Goal: Check status: Check status

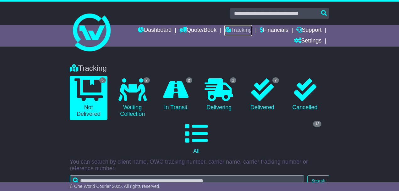
drag, startPoint x: 237, startPoint y: 31, endPoint x: 264, endPoint y: 47, distance: 31.5
click at [237, 31] on link "Tracking" at bounding box center [238, 30] width 28 height 11
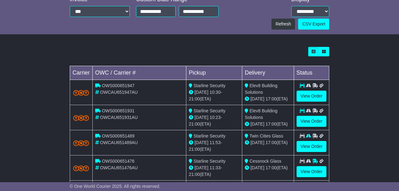
scroll to position [174, 0]
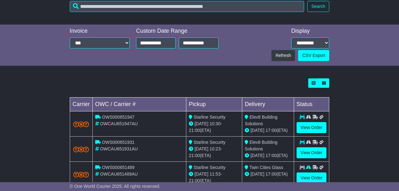
click at [35, 72] on div "Tracking 5 Not Delivered 2 Waiting Collection 2 In Transit 1 Delivering 7 0 12" at bounding box center [199, 64] width 399 height 363
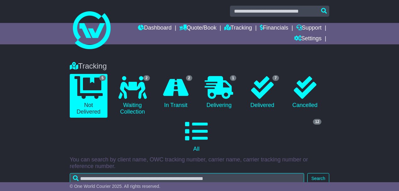
scroll to position [0, 0]
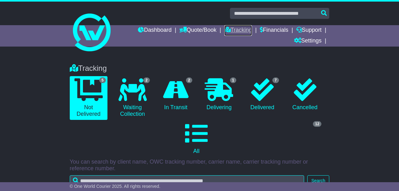
click at [234, 30] on link "Tracking" at bounding box center [238, 30] width 28 height 11
click at [245, 31] on link "Tracking" at bounding box center [238, 30] width 28 height 11
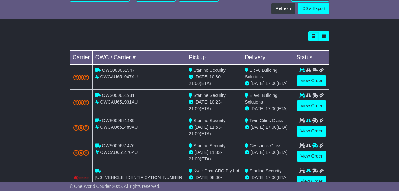
scroll to position [237, 0]
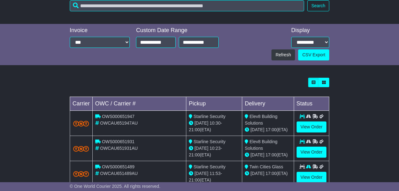
scroll to position [237, 0]
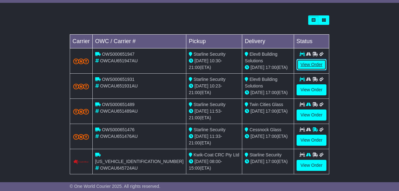
click at [312, 62] on link "View Order" at bounding box center [312, 64] width 30 height 11
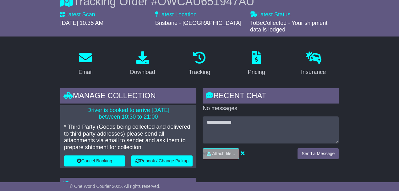
scroll to position [21, 0]
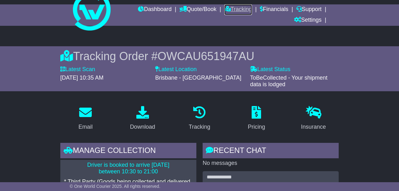
click at [235, 7] on link "Tracking" at bounding box center [238, 9] width 28 height 11
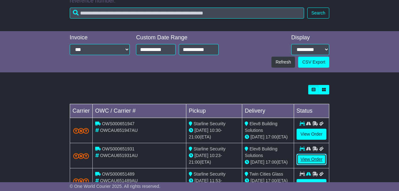
click at [318, 157] on link "View Order" at bounding box center [312, 159] width 30 height 11
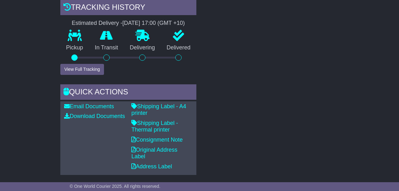
scroll to position [230, 0]
